Goal: Task Accomplishment & Management: Use online tool/utility

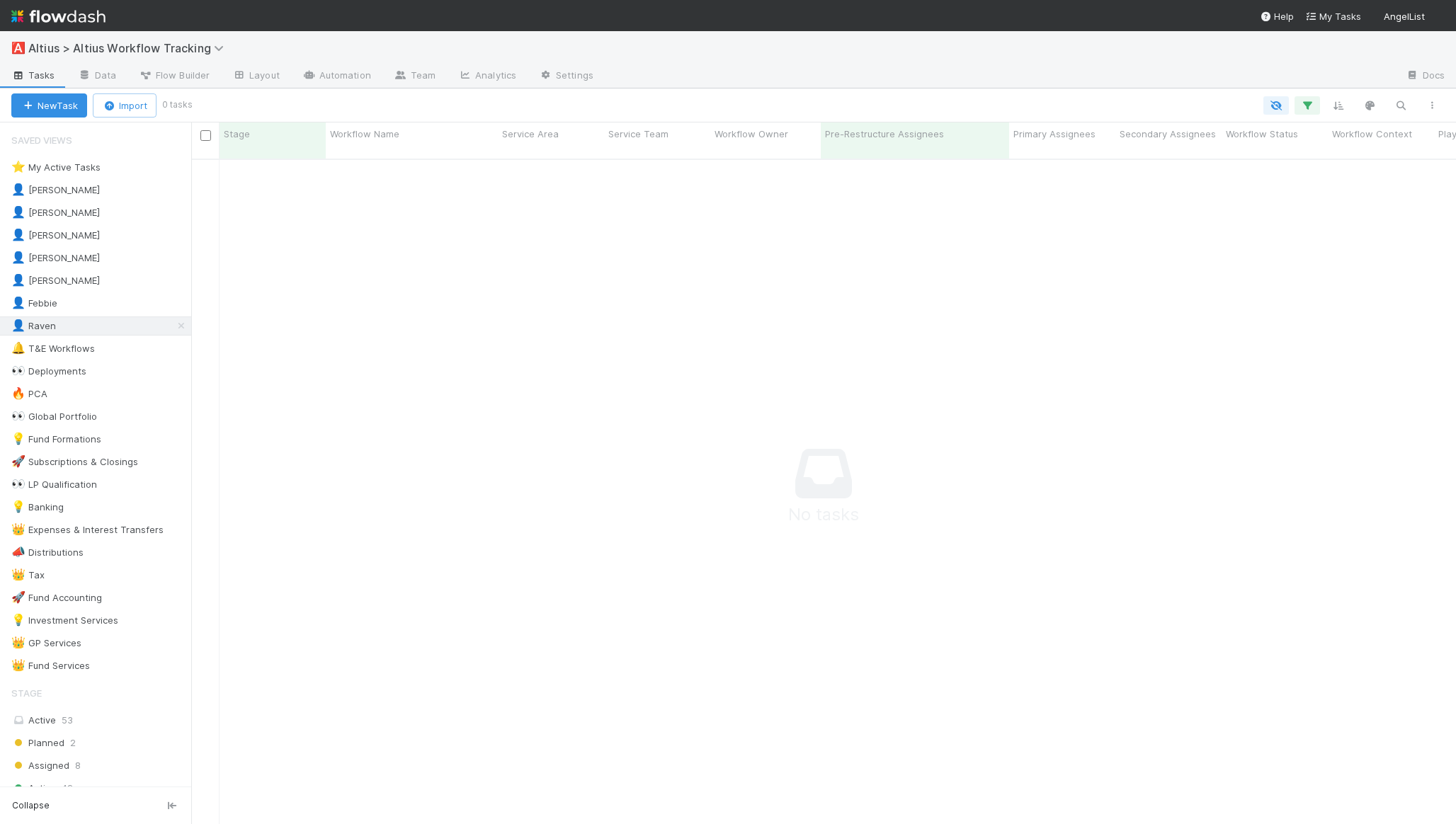
scroll to position [676, 1264]
click at [115, 219] on span at bounding box center [122, 212] width 14 height 18
click at [1302, 103] on icon "button" at bounding box center [1307, 105] width 14 height 13
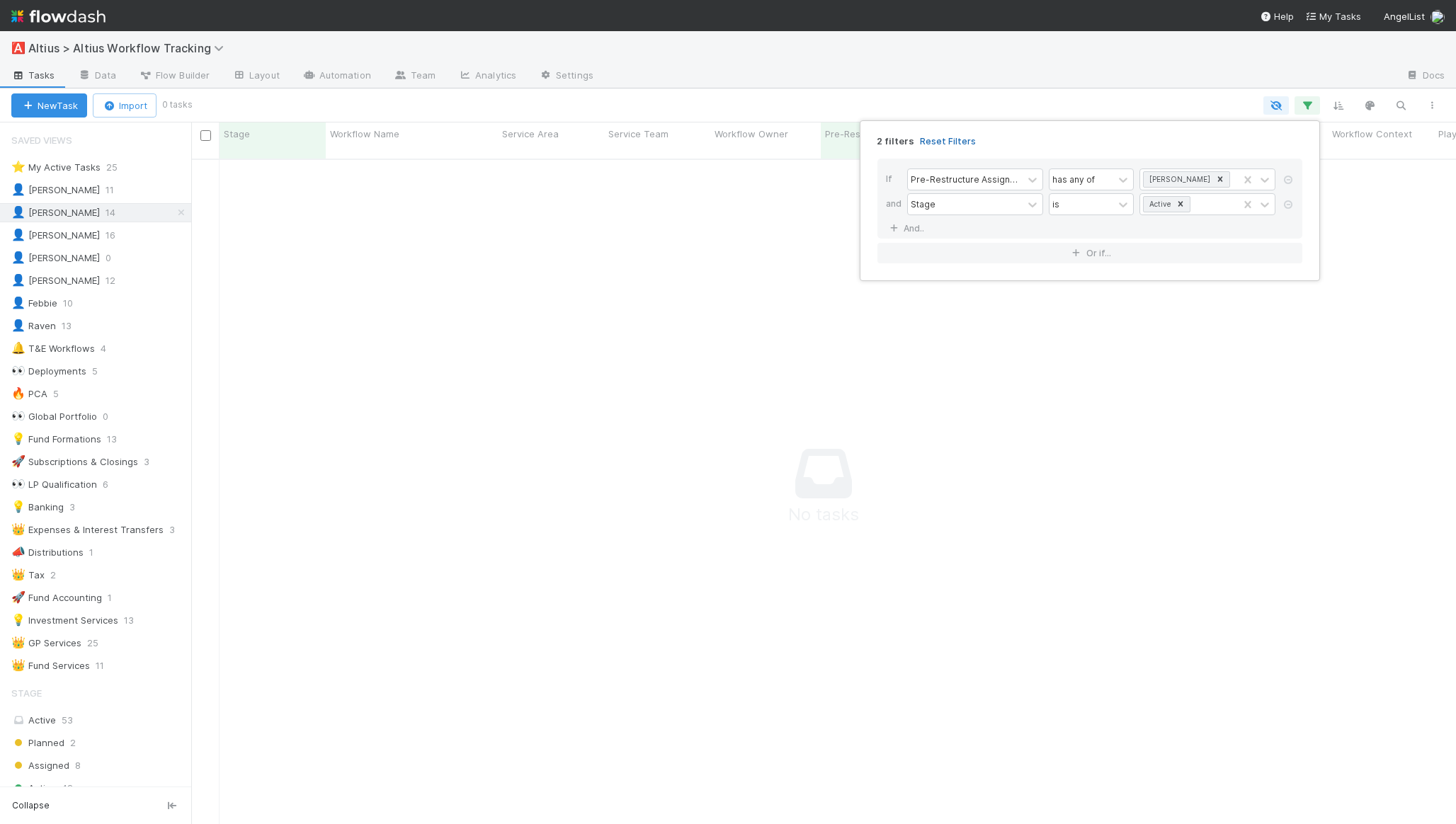
click at [962, 139] on link "Reset Filters" at bounding box center [948, 141] width 56 height 12
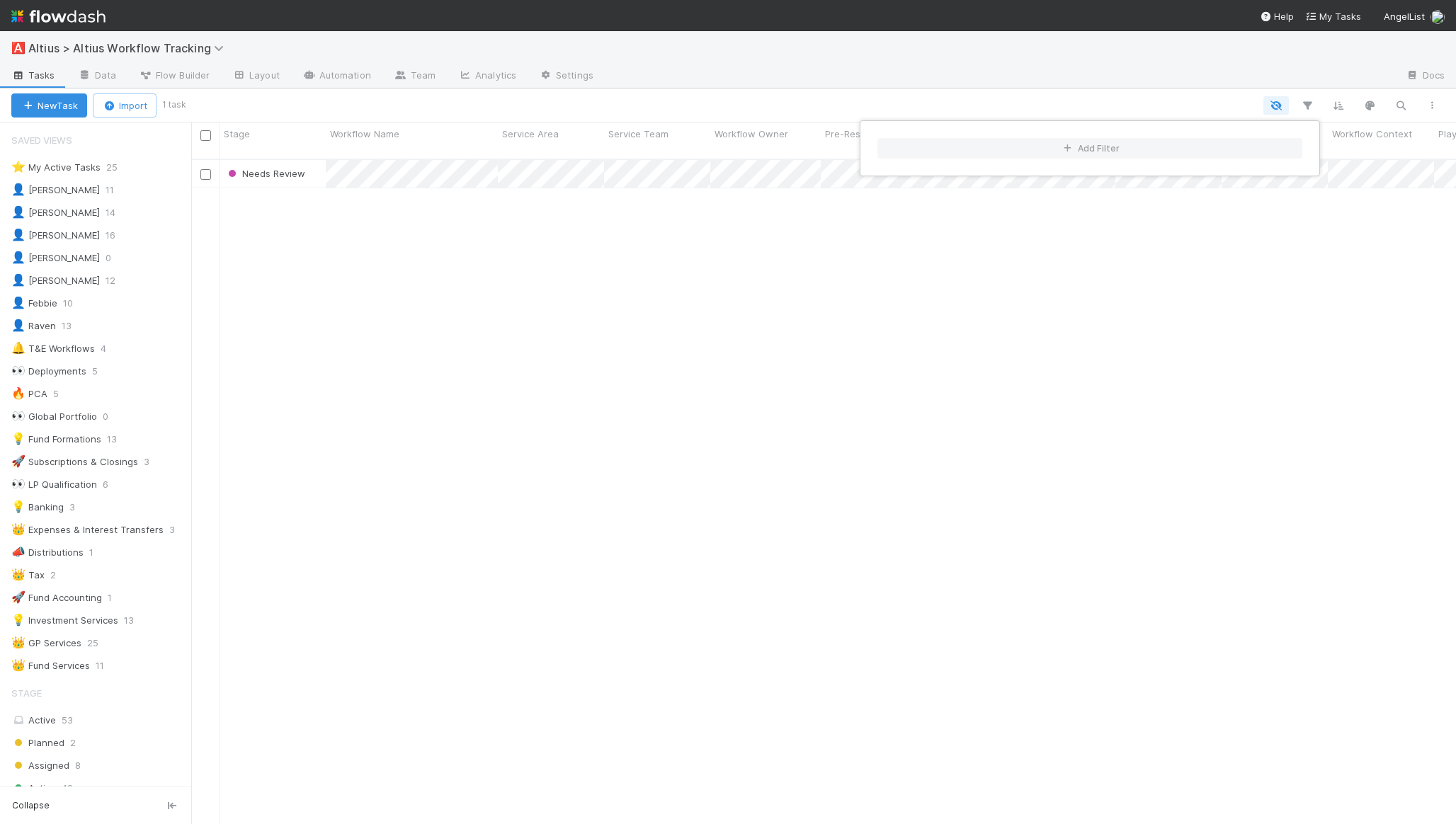
scroll to position [676, 1264]
click at [977, 106] on div "Add Filter" at bounding box center [728, 412] width 1456 height 824
click at [759, 110] on div "Add Filter" at bounding box center [728, 412] width 1456 height 824
